Goal: Find specific page/section: Find specific page/section

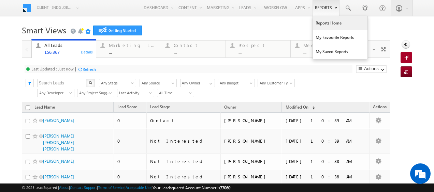
click at [325, 22] on link "Reports Home" at bounding box center [340, 23] width 55 height 14
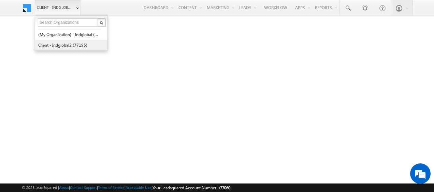
click at [61, 42] on link "Client - indglobal2 (77195)" at bounding box center [69, 45] width 62 height 11
